Goal: Use online tool/utility: Utilize a website feature to perform a specific function

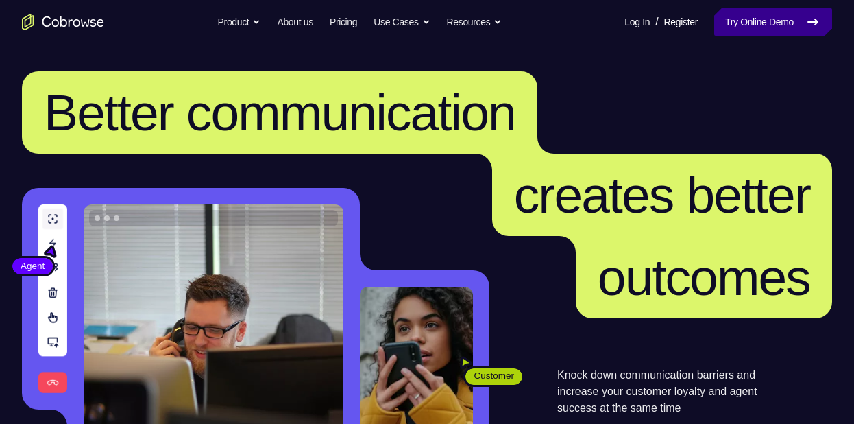
click at [747, 13] on link "Try Online Demo" at bounding box center [773, 21] width 118 height 27
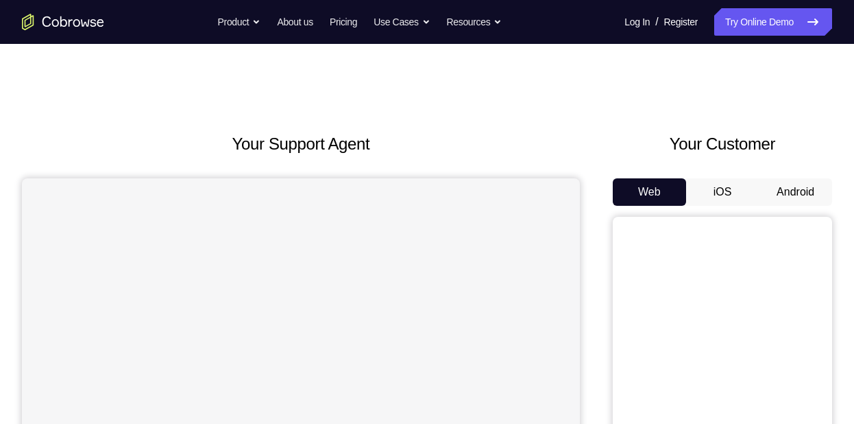
click at [788, 202] on button "Android" at bounding box center [795, 191] width 73 height 27
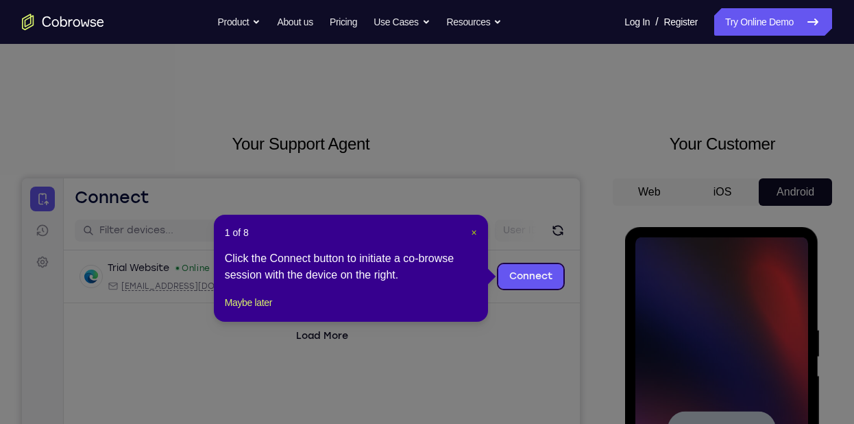
click at [475, 233] on span "×" at bounding box center [474, 232] width 5 height 11
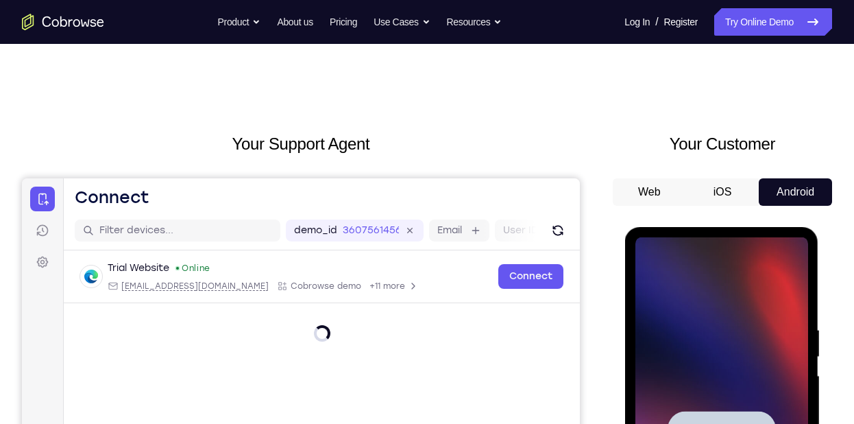
click at [767, 352] on div at bounding box center [721, 429] width 173 height 384
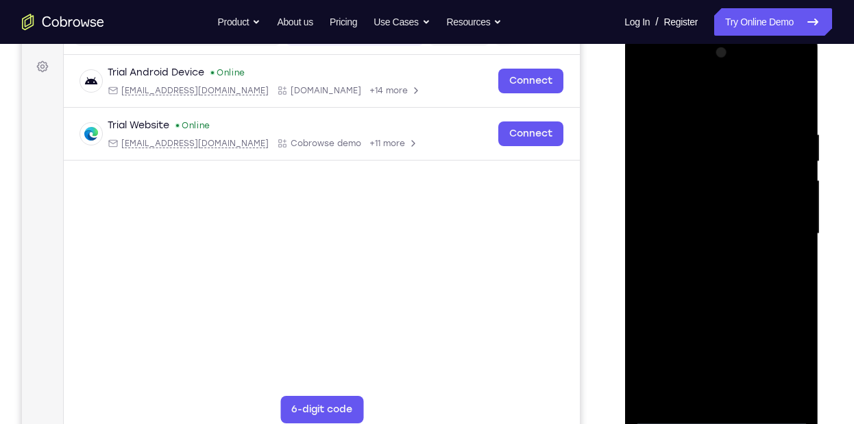
scroll to position [196, 0]
click at [720, 414] on div at bounding box center [721, 233] width 173 height 384
click at [781, 356] on div at bounding box center [721, 233] width 173 height 384
click at [693, 107] on div at bounding box center [721, 233] width 173 height 384
click at [776, 227] on div at bounding box center [721, 233] width 173 height 384
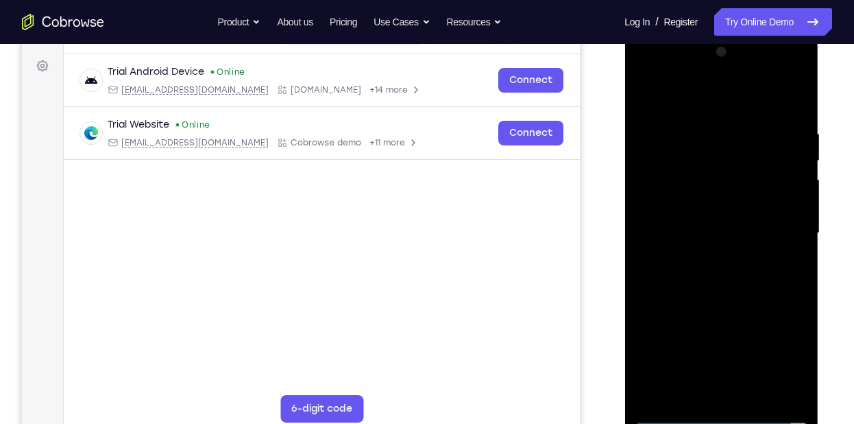
click at [706, 259] on div at bounding box center [721, 233] width 173 height 384
click at [675, 218] on div at bounding box center [721, 233] width 173 height 384
click at [675, 208] on div at bounding box center [721, 233] width 173 height 384
click at [685, 227] on div at bounding box center [721, 233] width 173 height 384
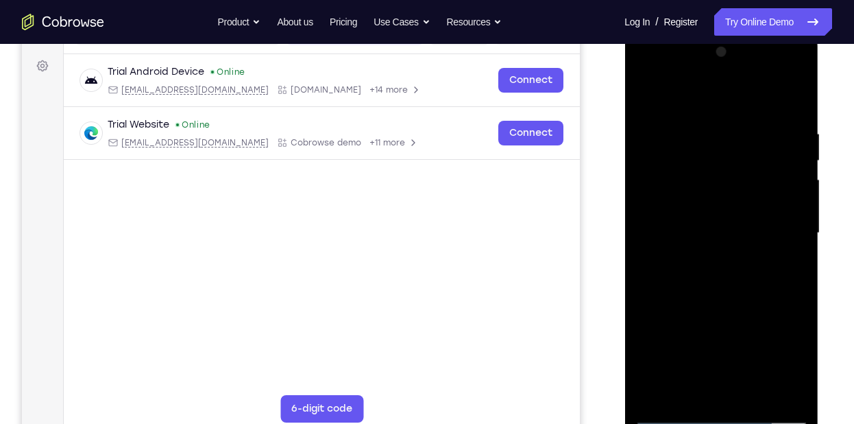
click at [660, 283] on div at bounding box center [721, 233] width 173 height 384
click at [713, 296] on div at bounding box center [721, 233] width 173 height 384
drag, startPoint x: 755, startPoint y: 238, endPoint x: 754, endPoint y: 188, distance: 50.1
click at [754, 188] on div at bounding box center [721, 233] width 173 height 384
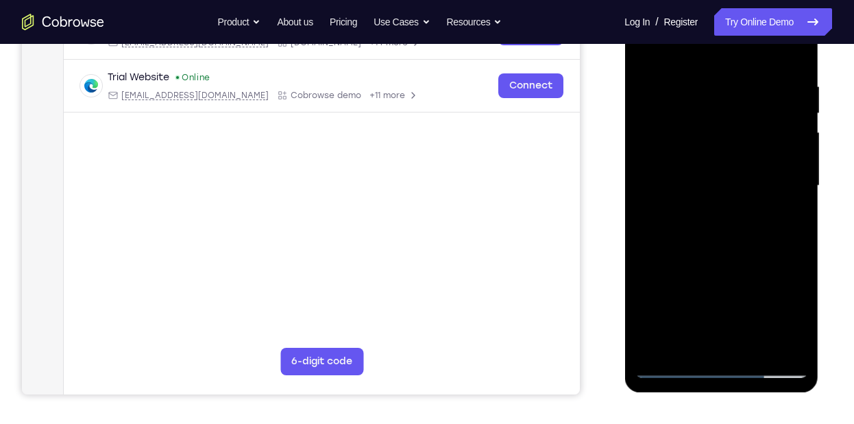
scroll to position [247, 0]
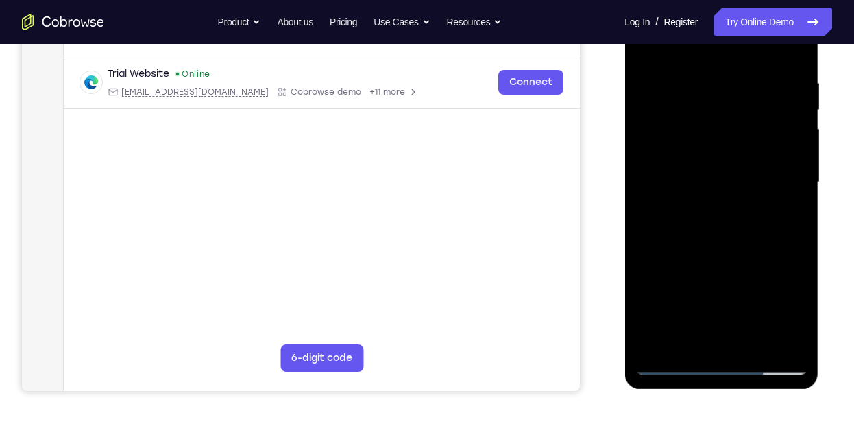
click at [801, 324] on div at bounding box center [721, 182] width 173 height 384
click at [795, 200] on div at bounding box center [721, 182] width 173 height 384
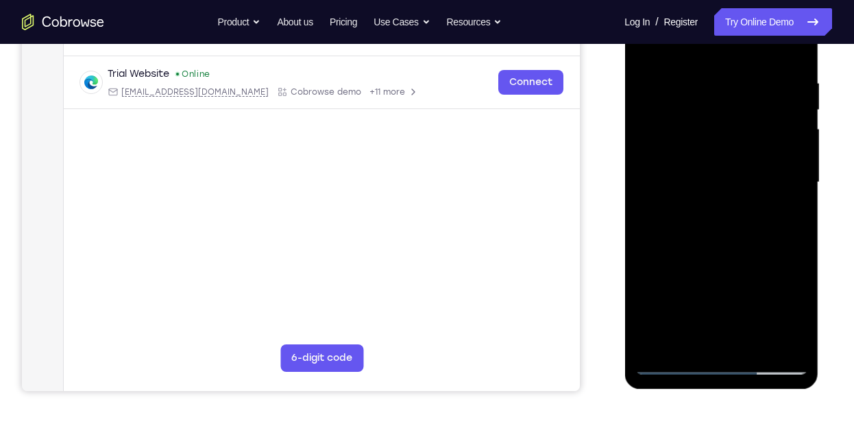
click at [797, 200] on div at bounding box center [721, 182] width 173 height 384
click at [645, 326] on div at bounding box center [721, 182] width 173 height 384
drag, startPoint x: 699, startPoint y: 194, endPoint x: 699, endPoint y: 256, distance: 61.7
click at [699, 256] on div at bounding box center [721, 182] width 173 height 384
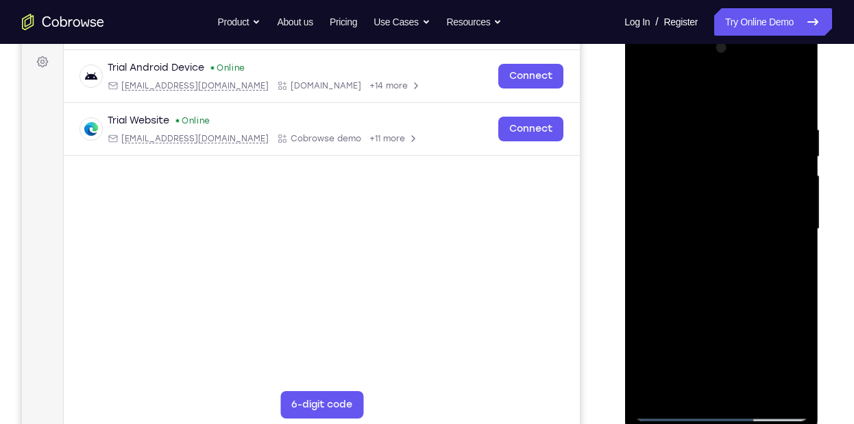
scroll to position [200, 0]
click at [701, 131] on div at bounding box center [721, 230] width 173 height 384
click at [784, 241] on div at bounding box center [721, 230] width 173 height 384
click at [796, 91] on div at bounding box center [721, 230] width 173 height 384
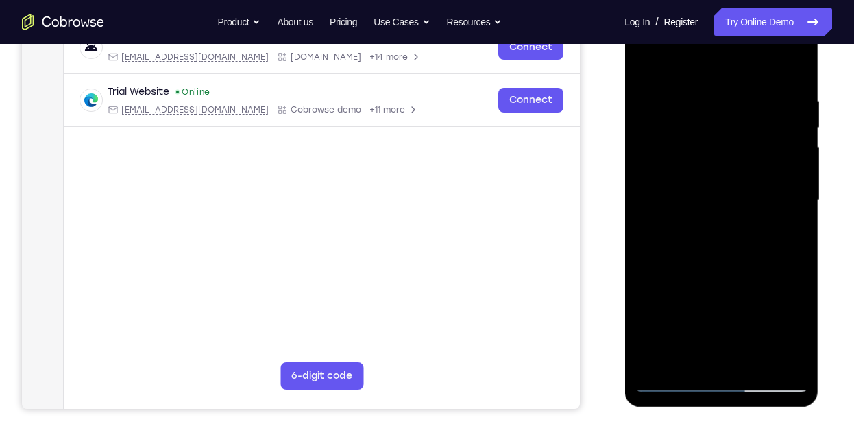
scroll to position [208, 0]
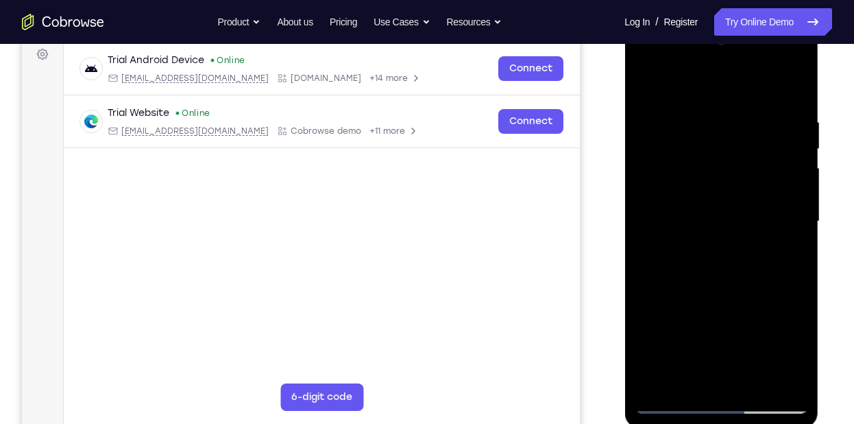
click at [795, 80] on div at bounding box center [721, 221] width 173 height 384
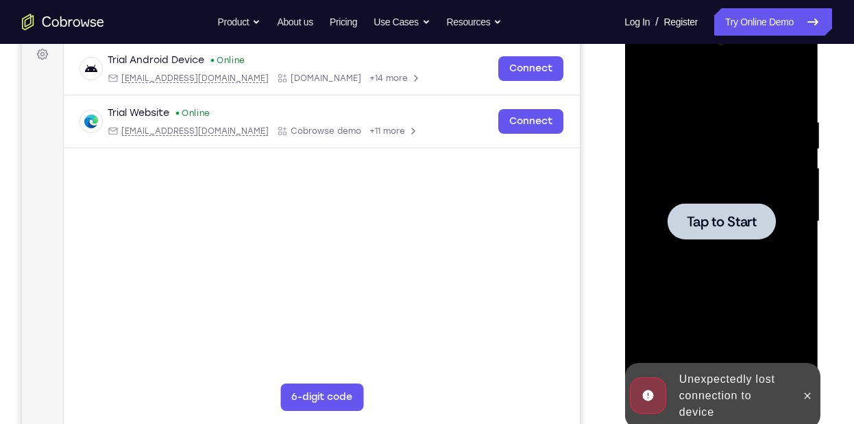
click at [723, 215] on span "Tap to Start" at bounding box center [721, 222] width 70 height 14
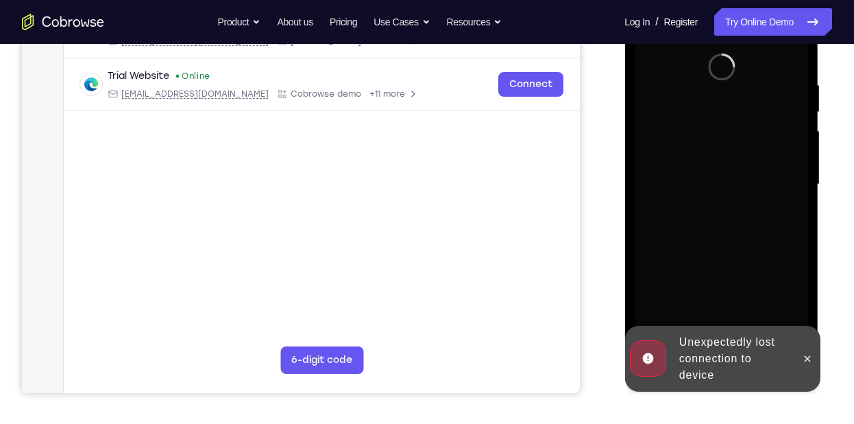
scroll to position [245, 0]
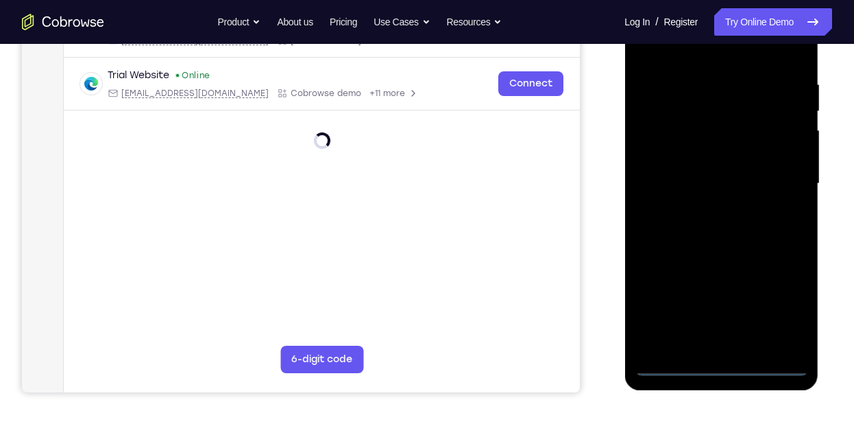
click at [721, 372] on div at bounding box center [721, 184] width 173 height 384
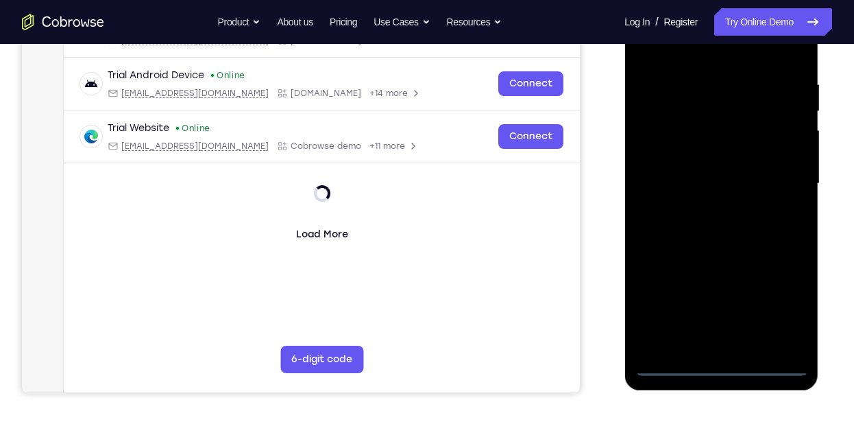
click at [721, 367] on div at bounding box center [721, 184] width 173 height 384
click at [779, 309] on div at bounding box center [721, 184] width 173 height 384
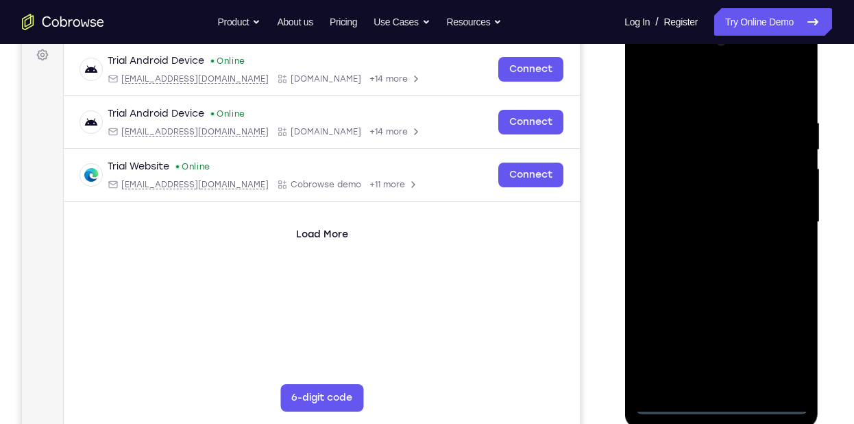
scroll to position [195, 0]
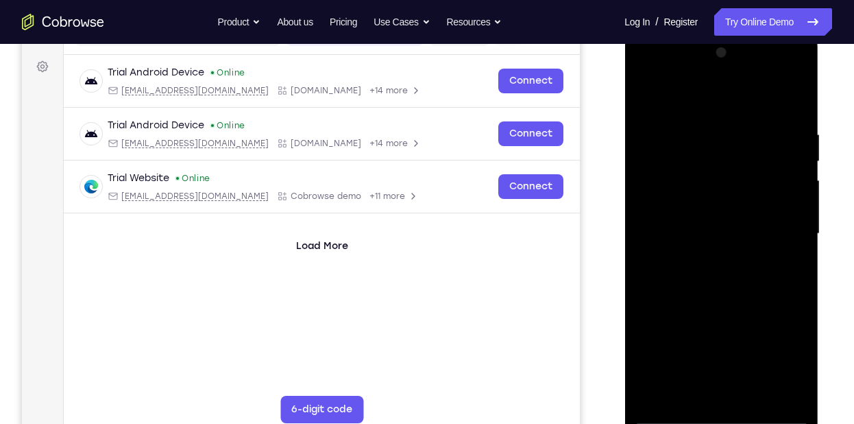
click at [773, 365] on div at bounding box center [721, 234] width 173 height 384
click at [724, 99] on div at bounding box center [721, 234] width 173 height 384
click at [777, 227] on div at bounding box center [721, 234] width 173 height 384
click at [704, 260] on div at bounding box center [721, 234] width 173 height 384
click at [712, 217] on div at bounding box center [721, 234] width 173 height 384
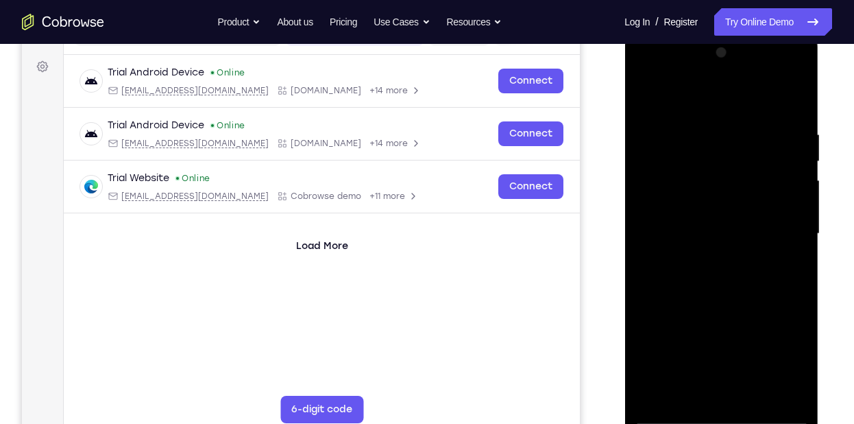
click at [711, 215] on div at bounding box center [721, 234] width 173 height 384
click at [704, 234] on div at bounding box center [721, 234] width 173 height 384
click at [725, 278] on div at bounding box center [721, 234] width 173 height 384
click at [732, 270] on div at bounding box center [721, 234] width 173 height 384
click at [748, 397] on div at bounding box center [721, 234] width 173 height 384
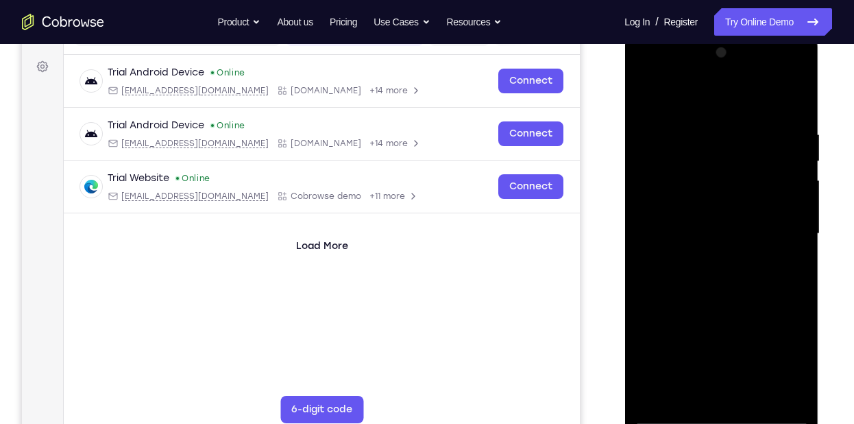
click at [745, 292] on div at bounding box center [721, 234] width 173 height 384
click at [736, 291] on div at bounding box center [721, 234] width 173 height 384
click at [751, 396] on div at bounding box center [721, 234] width 173 height 384
click at [748, 312] on div at bounding box center [721, 234] width 173 height 384
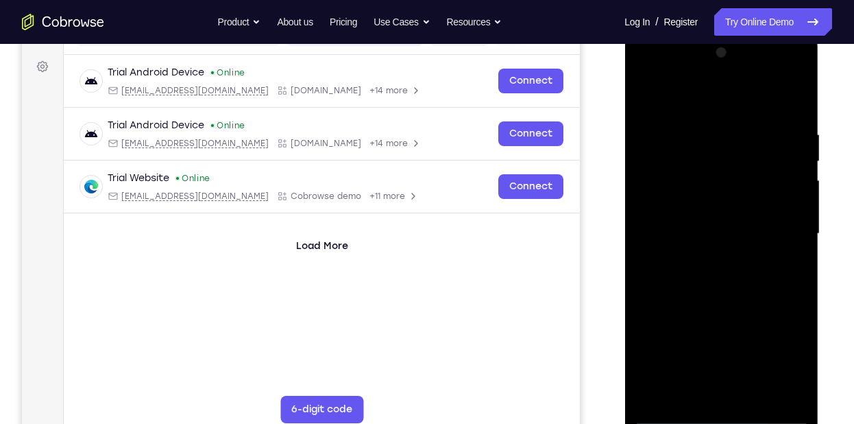
click at [732, 228] on div at bounding box center [721, 234] width 173 height 384
click at [690, 389] on div at bounding box center [721, 234] width 173 height 384
click at [781, 270] on div at bounding box center [721, 234] width 173 height 384
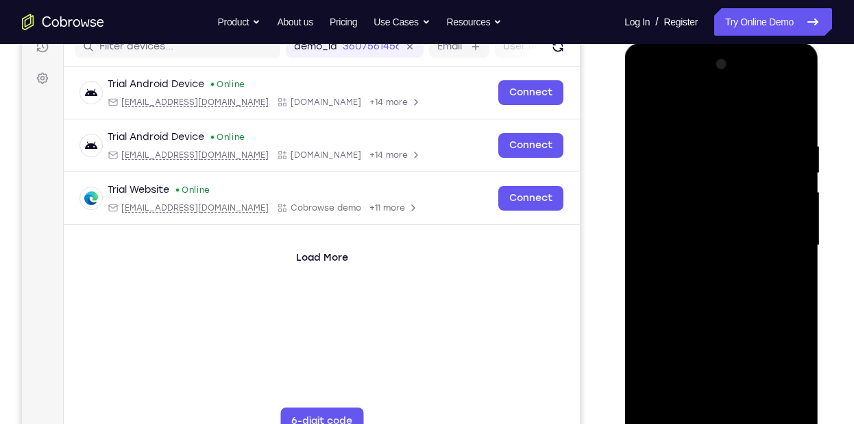
scroll to position [180, 0]
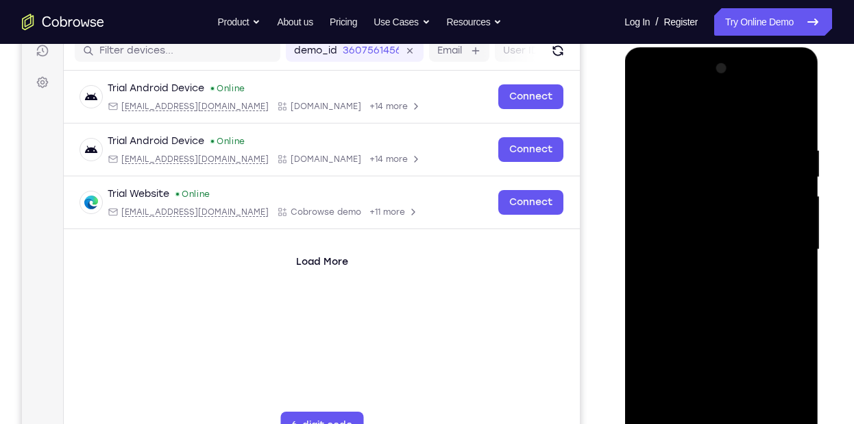
click at [639, 111] on div at bounding box center [721, 250] width 173 height 384
drag, startPoint x: 681, startPoint y: 379, endPoint x: 682, endPoint y: 228, distance: 150.9
click at [682, 228] on div at bounding box center [721, 250] width 173 height 384
drag, startPoint x: 697, startPoint y: 361, endPoint x: 697, endPoint y: 271, distance: 89.8
click at [697, 271] on div at bounding box center [721, 250] width 173 height 384
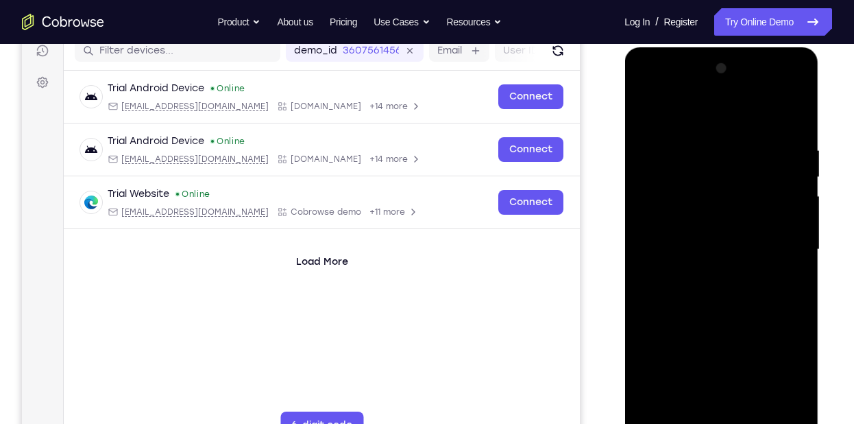
drag, startPoint x: 682, startPoint y: 365, endPoint x: 704, endPoint y: 245, distance: 122.0
click at [704, 245] on div at bounding box center [721, 250] width 173 height 384
drag, startPoint x: 697, startPoint y: 385, endPoint x: 701, endPoint y: 315, distance: 70.1
click at [701, 315] on div at bounding box center [721, 250] width 173 height 384
drag, startPoint x: 745, startPoint y: 260, endPoint x: 721, endPoint y: 340, distance: 83.5
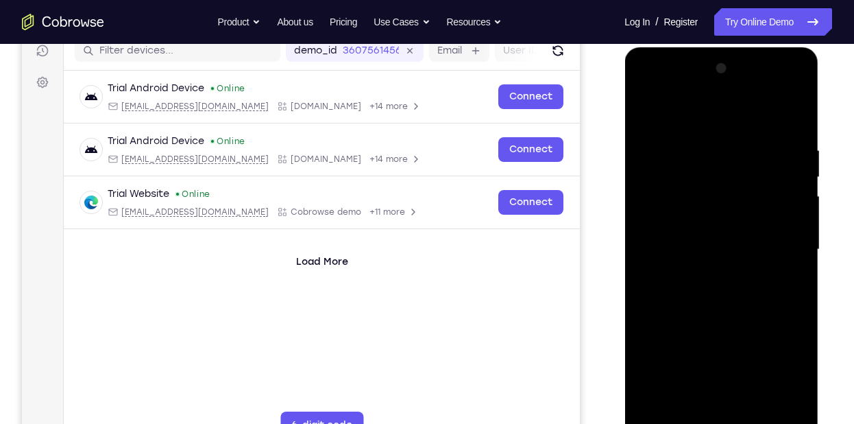
click at [721, 340] on div at bounding box center [721, 250] width 173 height 384
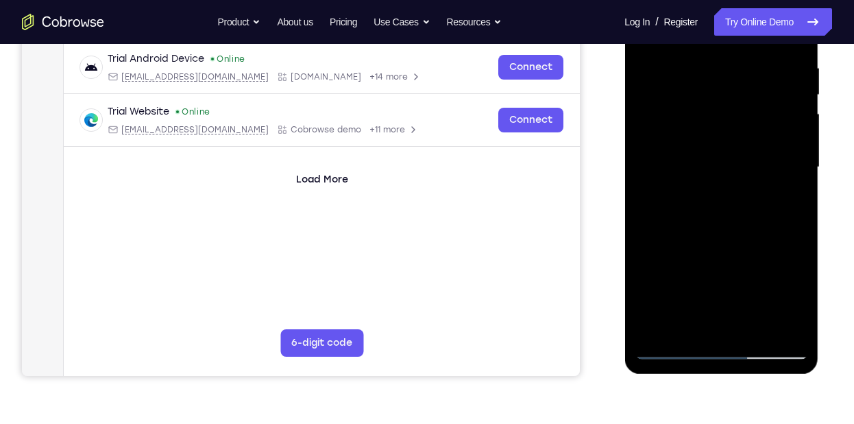
scroll to position [263, 0]
click at [728, 185] on div at bounding box center [721, 167] width 173 height 384
drag, startPoint x: 728, startPoint y: 185, endPoint x: 726, endPoint y: 226, distance: 41.2
click at [726, 226] on div at bounding box center [721, 167] width 173 height 384
click at [714, 260] on div at bounding box center [721, 167] width 173 height 384
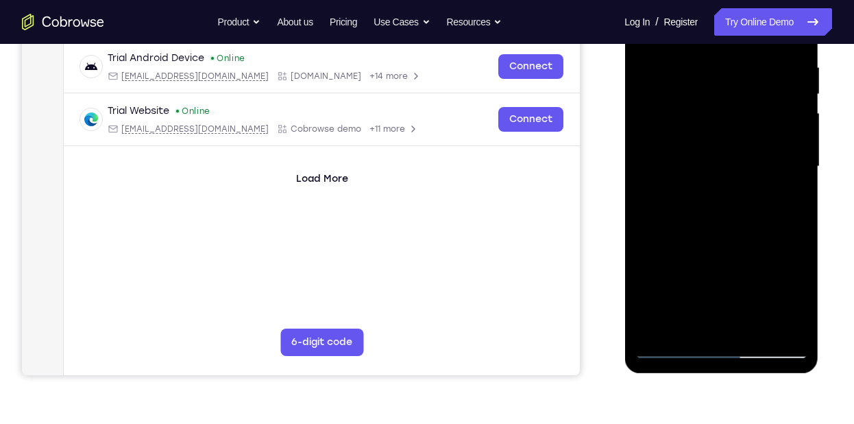
click at [704, 271] on div at bounding box center [721, 167] width 173 height 384
click at [699, 213] on div at bounding box center [721, 167] width 173 height 384
click at [699, 278] on div at bounding box center [721, 167] width 173 height 384
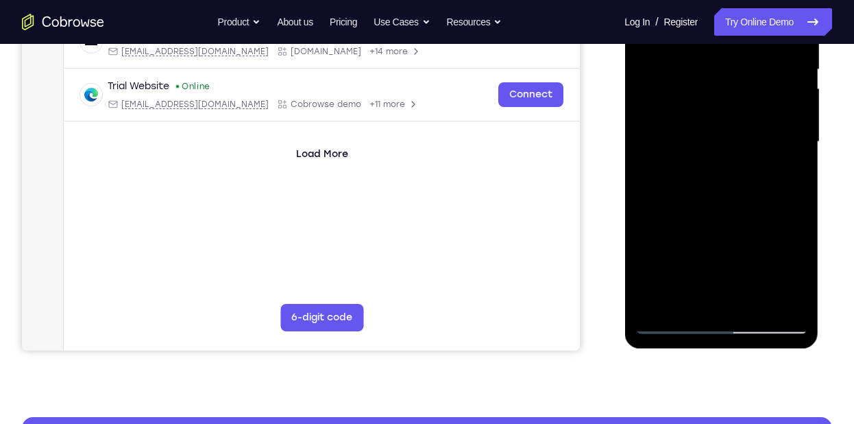
scroll to position [291, 0]
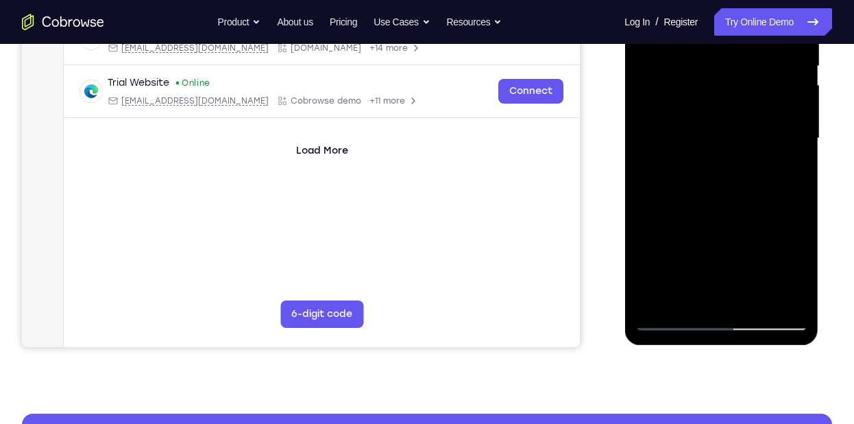
click at [688, 293] on div at bounding box center [721, 139] width 173 height 384
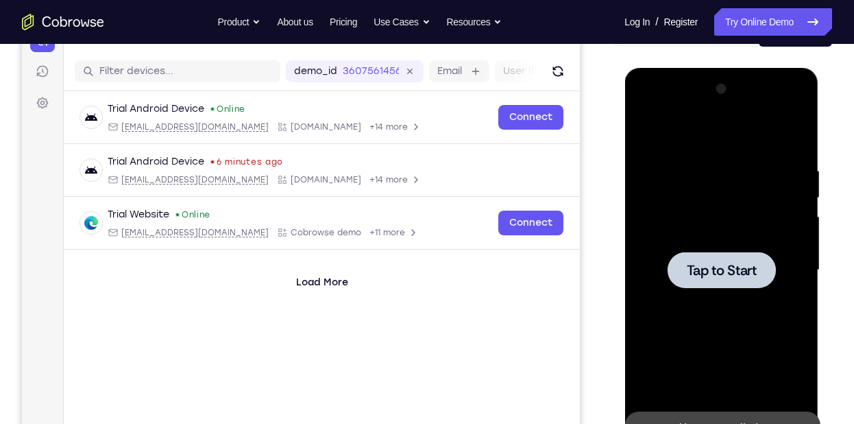
scroll to position [156, 0]
